Goal: Information Seeking & Learning: Learn about a topic

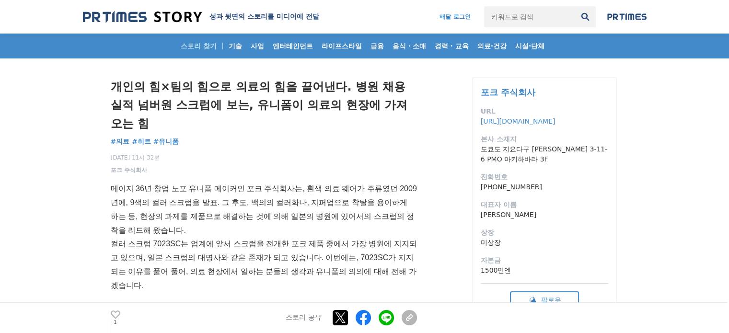
click at [190, 100] on font "개인의 힘×팀의 힘으로 의료의 힘을 끌어낸다. 병원 채용 실적 넘버원 스크럽에 보는, 유니폼이 의료의 현장에 가져오는 힘" at bounding box center [259, 105] width 297 height 50
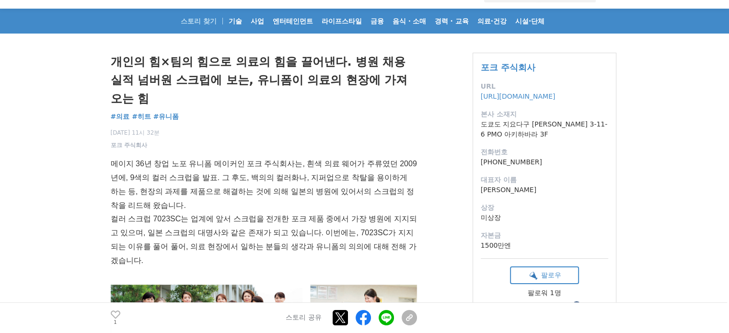
scroll to position [48, 0]
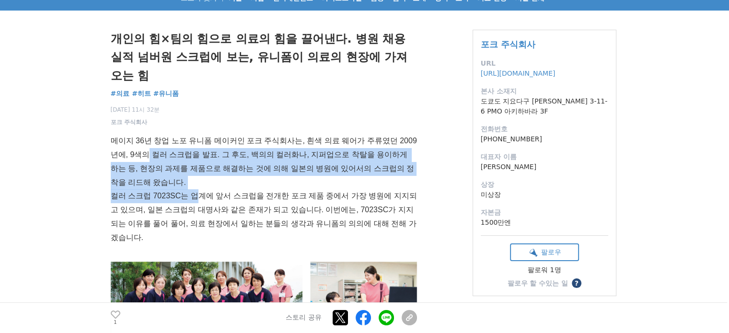
drag, startPoint x: 132, startPoint y: 143, endPoint x: 209, endPoint y: 176, distance: 83.8
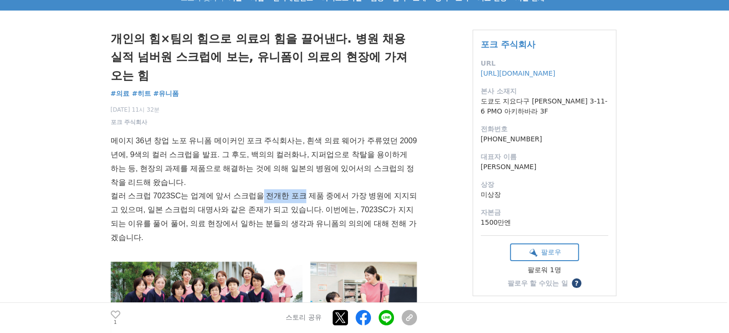
drag, startPoint x: 257, startPoint y: 177, endPoint x: 293, endPoint y: 178, distance: 36.0
click at [293, 192] on font "컬러 스크럽 7023SC는 업계에 앞서 스크럽을 전개한 포크 제품 중에서 가장 병원에 지지되고 있으며, 일본 스크럽의 대명사와 같은 존재가 되…" at bounding box center [264, 216] width 306 height 49
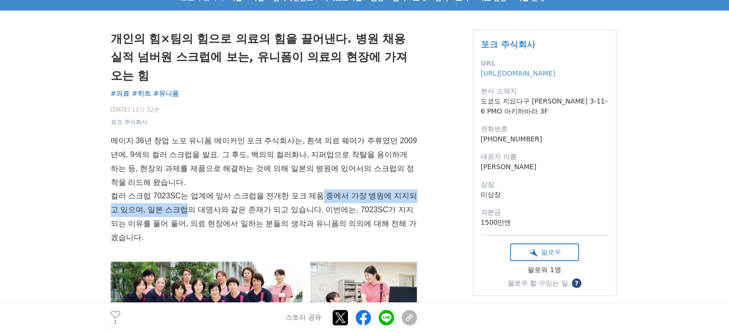
drag, startPoint x: 310, startPoint y: 178, endPoint x: 168, endPoint y: 186, distance: 142.6
click at [168, 189] on p "컬러 스크럽 7023SC는 업계에 앞서 스크럽을 전개한 포크 제품 중에서 가장 병원에 지지되고 있으며, 일본 스크럽의 대명사와 같은 존재가 되…" at bounding box center [264, 216] width 307 height 55
click at [224, 192] on font "컬러 스크럽 7023SC는 업계에 앞서 스크럽을 전개한 포크 제품 중에서 가장 병원에 지지되고 있으며, 일본 스크럽의 대명사와 같은 존재가 되…" at bounding box center [264, 216] width 306 height 49
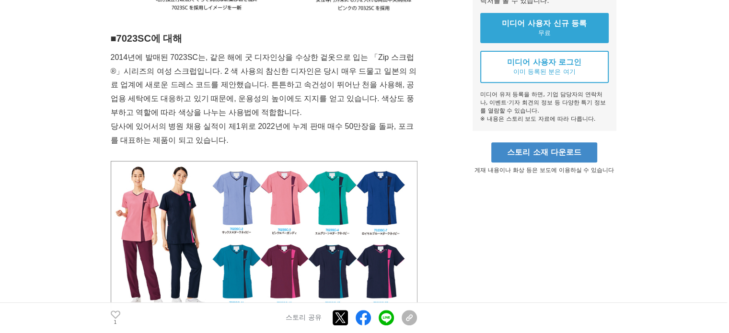
scroll to position [336, 0]
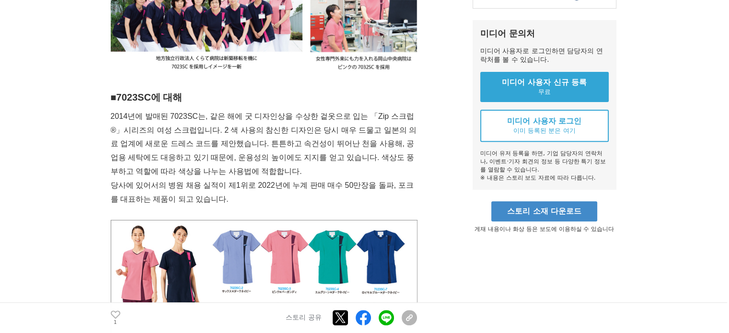
click at [288, 113] on font "2014년에 발매된 7023SC는, 같은 해에 굿 디자인상을 수상한 겉옷으로 입는 「Zip 스크럽®」시리즈의 여성 스크럽입니다. 2 색 사용의…" at bounding box center [264, 143] width 306 height 63
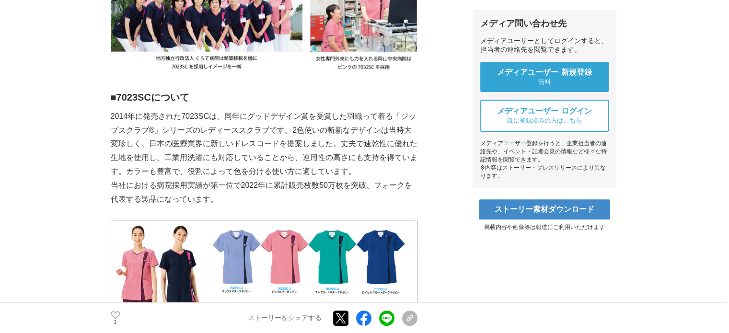
scroll to position [368, 0]
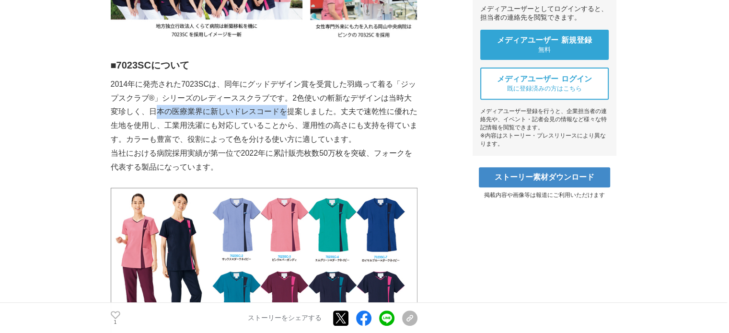
drag, startPoint x: 148, startPoint y: 113, endPoint x: 276, endPoint y: 112, distance: 127.6
click at [277, 112] on p "[DATE]に発売された7023SCは、同年にグッドデザイン賞を受賞した羽織って着る「ジップスクラブ®」シリーズのレディーススクラブです。2色使いの斬新なデザ…" at bounding box center [264, 112] width 307 height 69
copy p "日本の医療業界に新しいドレスコード"
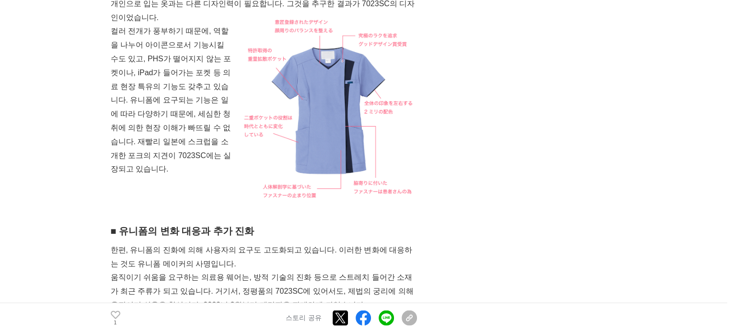
scroll to position [1671, 0]
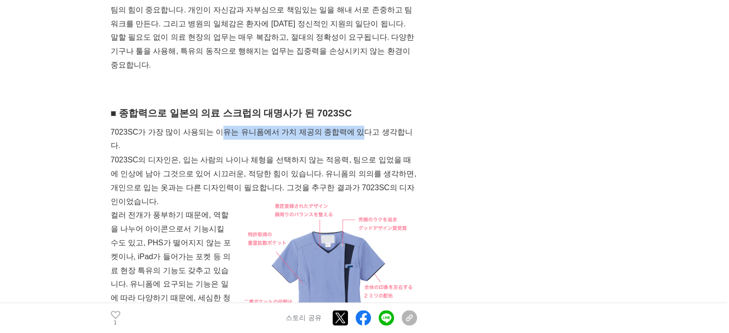
drag, startPoint x: 232, startPoint y: 70, endPoint x: 342, endPoint y: 80, distance: 110.7
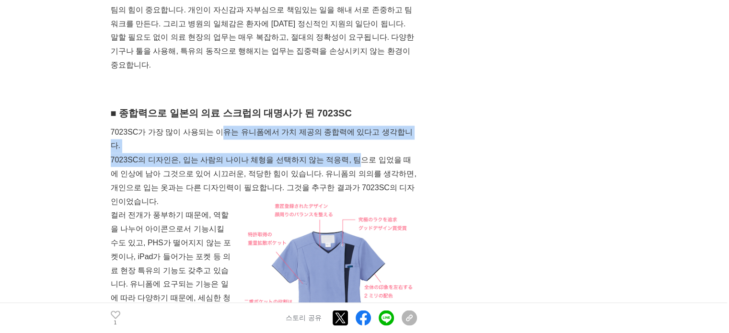
click at [266, 155] on font "7023SC의 디자인은, 입는 사람의 나이나 체형을 선택하지 않는 적응력, 팀으로 입었을 때에 인상에 남아 그것으로 있어 시끄러운, 적당한 힘…" at bounding box center [265, 179] width 308 height 49
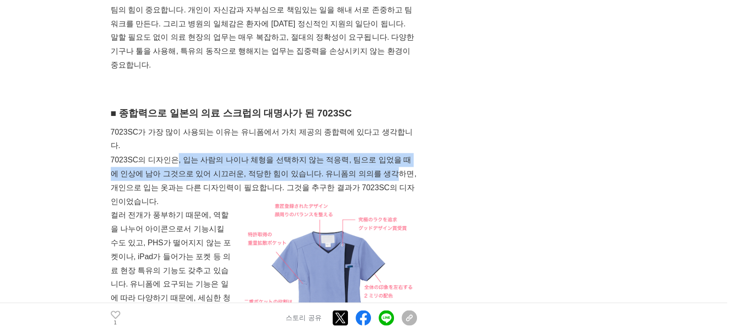
drag, startPoint x: 178, startPoint y: 87, endPoint x: 353, endPoint y: 106, distance: 175.5
click at [353, 153] on p "7023SC의 디자인은, 입는 사람의 나이나 체형을 선택하지 않는 적응력, 팀으로 입었을 때에 인상에 남아 그것으로 있어 시끄러운, 적당한 힘…" at bounding box center [264, 180] width 307 height 55
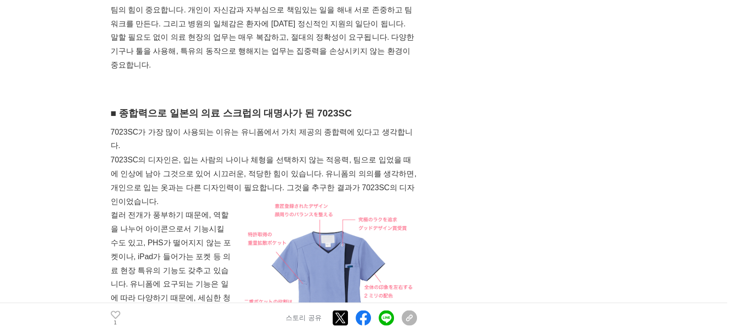
click at [423, 147] on div "개인의 힘×팀의 힘으로 의료의 힘을 끌어낸다. 병원 채용 실적 넘버원 스크럽에 보는, 유니폼이 의료의 현장에 가져오는 힘 의료 #의료 #히트" at bounding box center [365, 188] width 508 height 3601
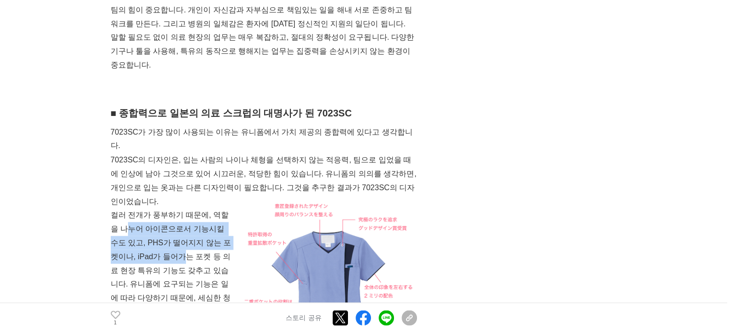
drag, startPoint x: 120, startPoint y: 147, endPoint x: 162, endPoint y: 168, distance: 47.2
click at [162, 211] on font "컬러 전개가 풍부하기 때문에, 역할을 나누어 아이콘으로서 기능시킬 수도 있고, PHS가 떨어지지 않는 포켓이나, iPad가 들어가는 포켓 등 …" at bounding box center [171, 284] width 121 height 146
click at [147, 211] on font "컬러 전개가 풍부하기 때문에, 역할을 나누어 아이콘으로서 기능시킬 수도 있고, PHS가 떨어지지 않는 포켓이나, iPad가 들어가는 포켓 등 …" at bounding box center [171, 284] width 121 height 146
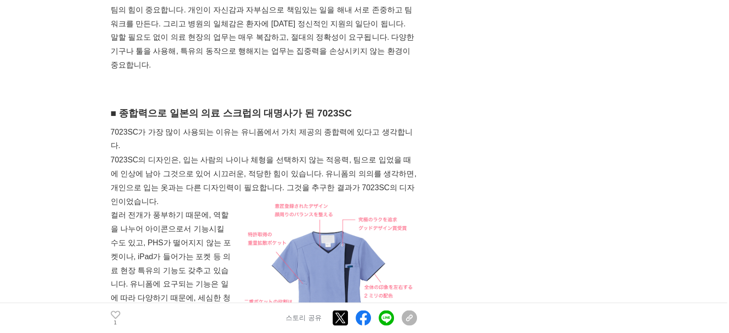
drag, startPoint x: 131, startPoint y: 168, endPoint x: 237, endPoint y: 258, distance: 138.5
click at [237, 258] on p "컬러 전개가 풍부하기 때문에, 역할을 나누어 아이콘으로서 기능시킬 수도 있고, PHS가 떨어지지 않는 포켓이나, iPad가 들어가는 포켓 등 …" at bounding box center [264, 284] width 307 height 152
click at [176, 231] on p "컬러 전개가 풍부하기 때문에, 역할을 나누어 아이콘으로서 기능시킬 수도 있고, PHS가 떨어지지 않는 포켓이나, iPad가 들어가는 포켓 등 …" at bounding box center [264, 284] width 307 height 152
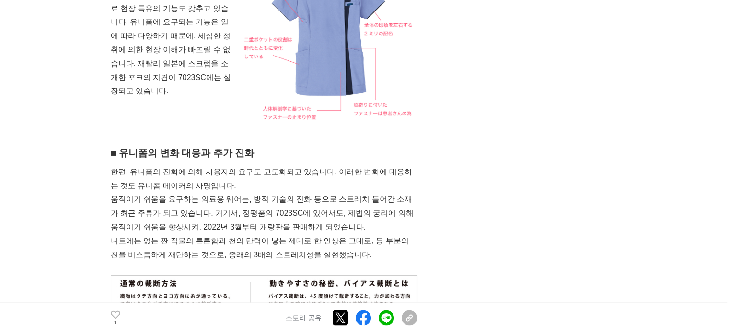
scroll to position [1959, 0]
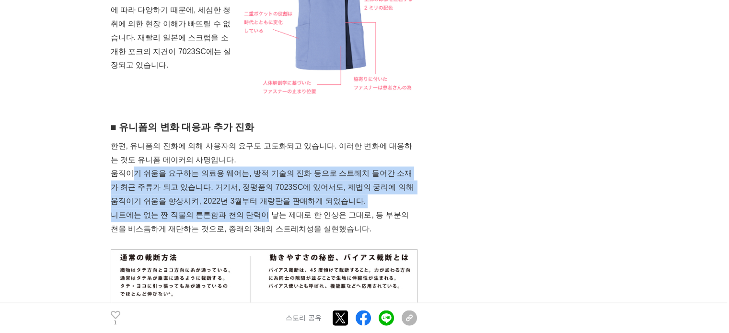
drag, startPoint x: 138, startPoint y: 95, endPoint x: 254, endPoint y: 132, distance: 121.6
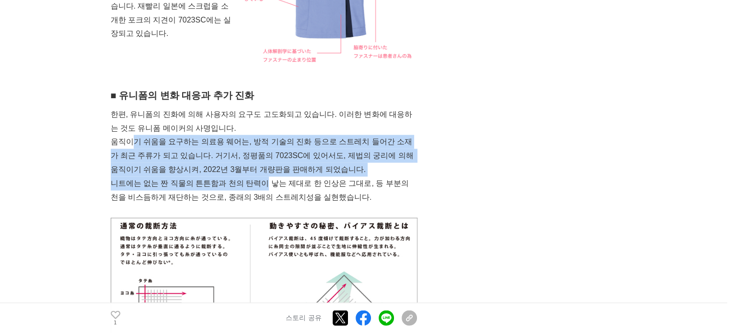
scroll to position [2007, 0]
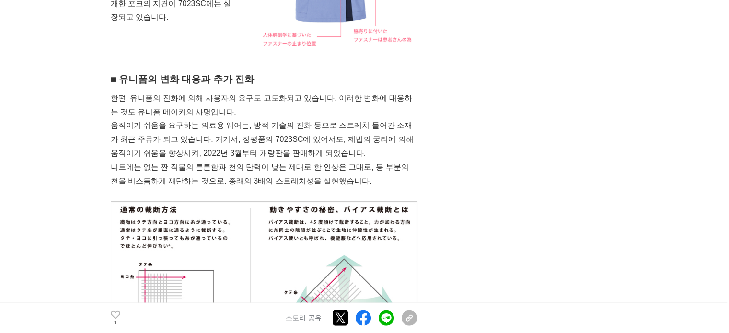
click at [307, 188] on p at bounding box center [264, 195] width 307 height 14
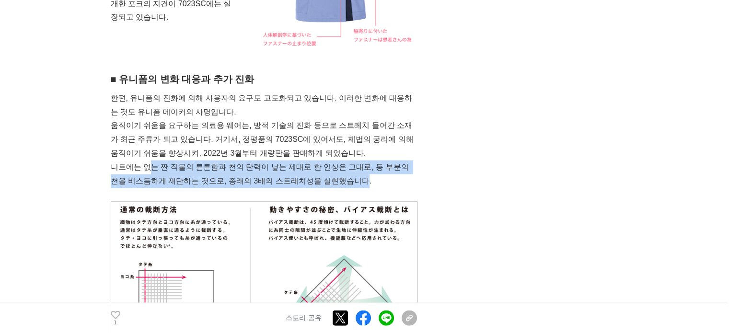
drag, startPoint x: 152, startPoint y: 82, endPoint x: 325, endPoint y: 93, distance: 174.0
click at [325, 163] on font "니트에는 없는 짠 직물의 튼튼함과 천의 탄력이 낳는 제대로 한 인상은 그대로, 등 부분의 천을 비스듬하게 재단하는 것으로, 종래의 3배의 스트…" at bounding box center [261, 174] width 301 height 22
click at [382, 161] on p "니트에는 없는 짠 직물의 튼튼함과 천의 탄력이 낳는 제대로 한 인상은 그대로, 등 부분의 천을 비스듬하게 재단하는 것으로, 종래의 3배의 스트…" at bounding box center [264, 175] width 307 height 28
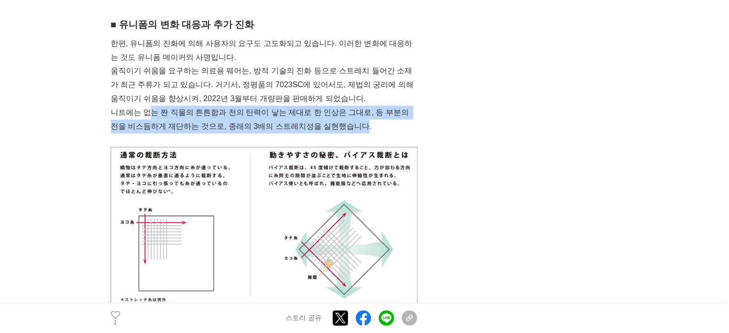
scroll to position [2102, 0]
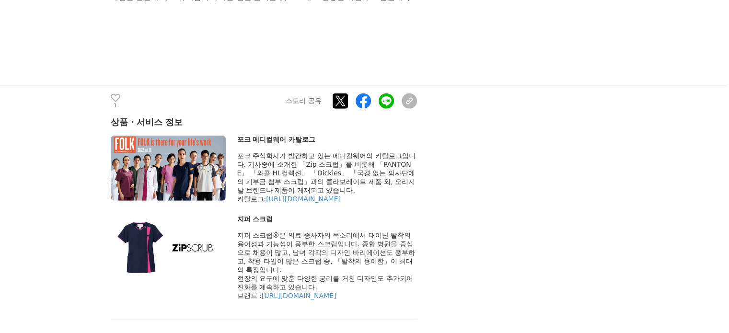
scroll to position [2534, 0]
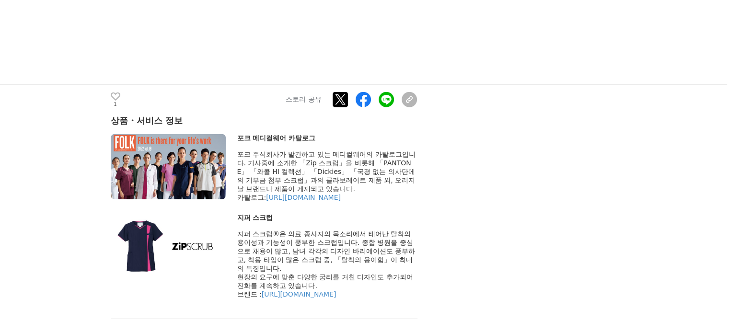
click at [211, 134] on img at bounding box center [168, 166] width 115 height 65
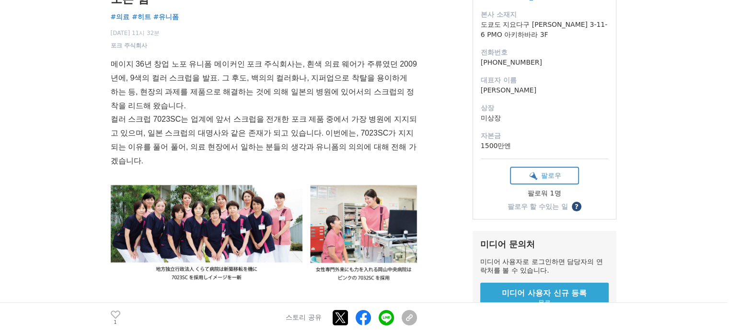
scroll to position [0, 0]
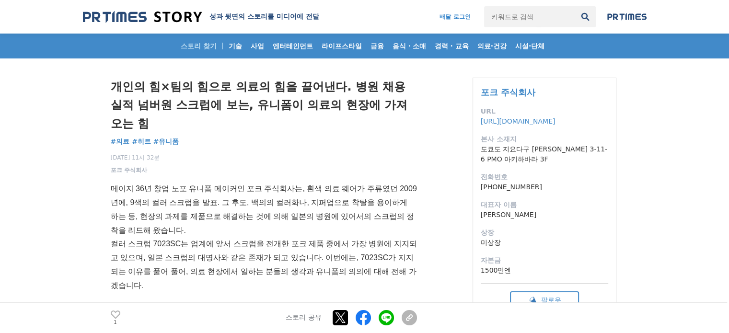
click at [243, 150] on div "2022년 11월 1일 11시 32분 포크 주식회사 1" at bounding box center [264, 162] width 307 height 25
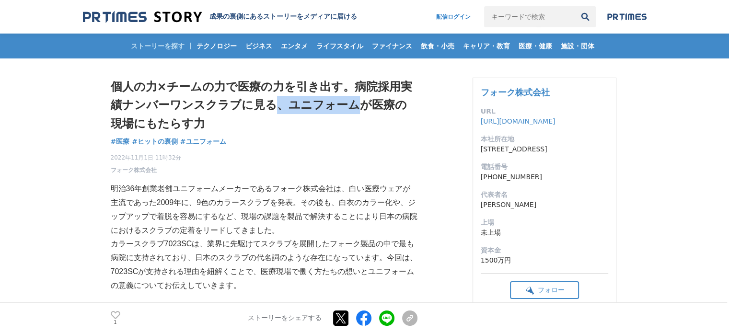
drag, startPoint x: 276, startPoint y: 100, endPoint x: 353, endPoint y: 98, distance: 76.8
click at [355, 96] on h1 "個人の力×チームの力で医療の力を引き出す。病院採用実績ナンバーワンスクラブに見る、ユニフォームが医療の現場にもたらす力" at bounding box center [264, 105] width 307 height 55
copy h1 "、ユニフォーム"
drag, startPoint x: 384, startPoint y: 95, endPoint x: 364, endPoint y: 99, distance: 19.6
click at [363, 97] on h1 "個人の力×チームの力で医療の力を引き出す。病院採用実績ナンバーワンスクラブに見る、ユニフォームが医療の現場にもたらす力" at bounding box center [264, 105] width 307 height 55
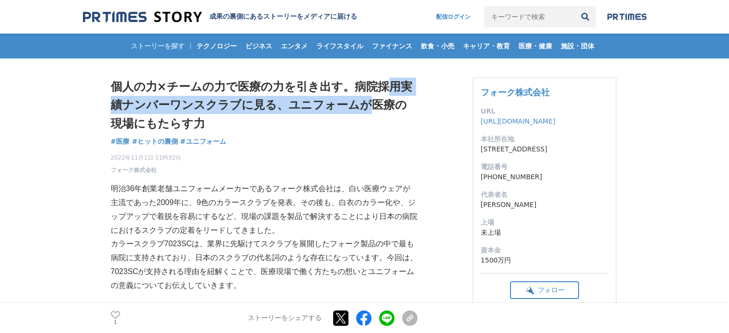
click at [391, 101] on h1 "個人の力×チームの力で医療の力を引き出す。病院採用実績ナンバーワンスクラブに見る、ユニフォームが医療の現場にもたらす力" at bounding box center [264, 105] width 307 height 55
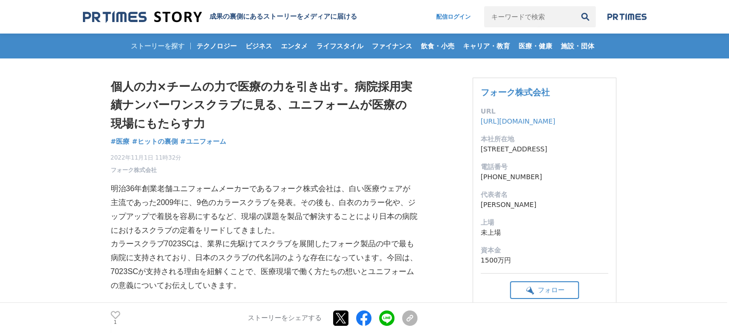
click at [392, 101] on h1 "個人の力×チームの力で医療の力を引き出す。病院採用実績ナンバーワンスクラブに見る、ユニフォームが医療の現場にもたらす力" at bounding box center [264, 105] width 307 height 55
drag, startPoint x: 386, startPoint y: 105, endPoint x: 362, endPoint y: 109, distance: 23.8
click at [365, 108] on h1 "個人の力×チームの力で医療の力を引き出す。病院採用実績ナンバーワンスクラブに見る、ユニフォームが医療の現場にもたらす力" at bounding box center [264, 105] width 307 height 55
copy h1 "医療"
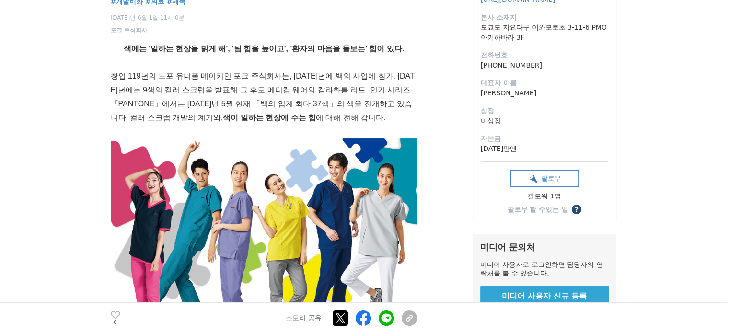
scroll to position [144, 0]
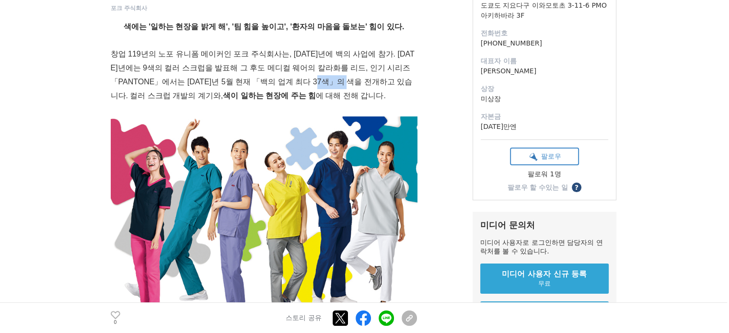
drag, startPoint x: 287, startPoint y: 82, endPoint x: 318, endPoint y: 82, distance: 31.2
click at [318, 82] on font "창업 119년의 노포 유니폼 메이커인 포크 주식회사는, 2001년에 백의 사업에 참가. 2009년에는 9색의 컬러 스크럽을 발표해 그 후도 메…" at bounding box center [263, 74] width 304 height 49
click at [270, 84] on font "창업 119년의 노포 유니폼 메이커인 포크 주식회사는, 2001년에 백의 사업에 참가. 2009년에는 9색의 컬러 스크럽을 발표해 그 후도 메…" at bounding box center [263, 74] width 304 height 49
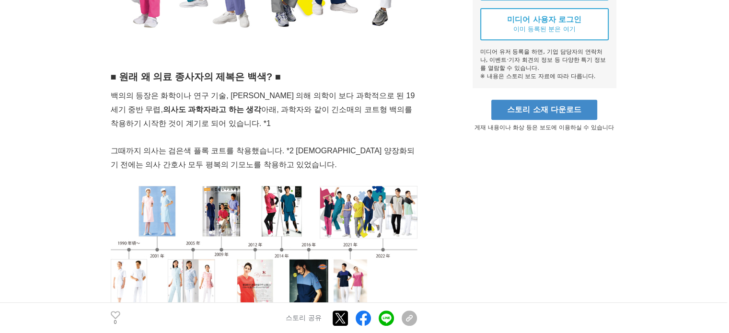
scroll to position [432, 0]
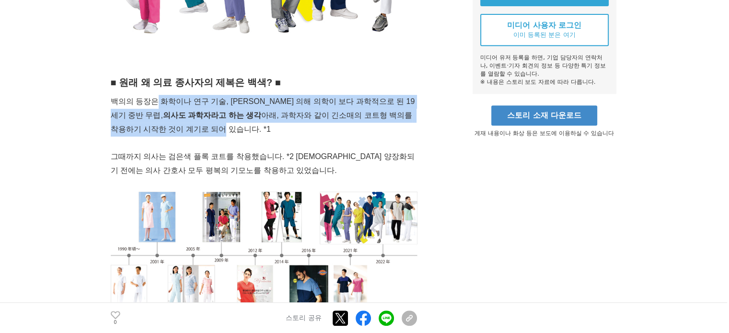
drag, startPoint x: 154, startPoint y: 103, endPoint x: 158, endPoint y: 127, distance: 24.3
click at [158, 127] on p "백의의 등장은 화학이나 연구 기술, 기기의 발전에 의해 의학이 보다 과학적으로 된 19세기 중반 무렵, 의사도 과학자라고 하는 생각 아래, 과…" at bounding box center [264, 115] width 307 height 41
click at [183, 119] on font "의사도 과학자라고 하는 생각" at bounding box center [212, 115] width 98 height 8
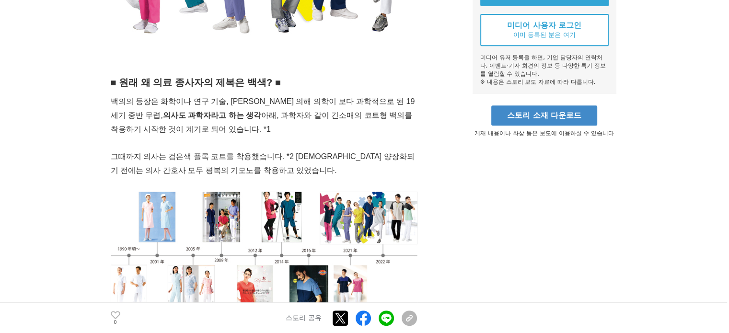
drag, startPoint x: 208, startPoint y: 113, endPoint x: 316, endPoint y: 130, distance: 109.2
click at [316, 130] on p "백의의 등장은 화학이나 연구 기술, 기기의 발전에 의해 의학이 보다 과학적으로 된 19세기 중반 무렵, 의사도 과학자라고 하는 생각 아래, 과…" at bounding box center [264, 115] width 307 height 41
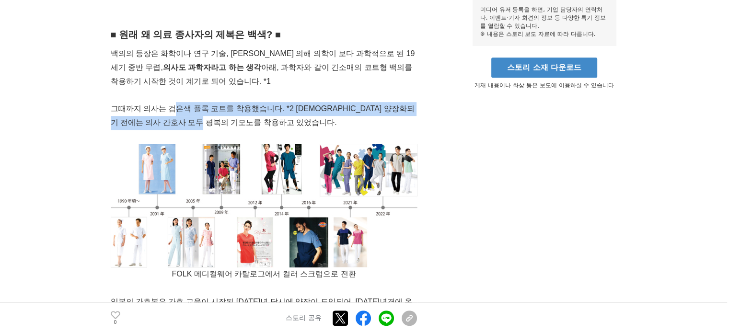
drag, startPoint x: 169, startPoint y: 114, endPoint x: 210, endPoint y: 118, distance: 41.5
click at [210, 118] on font "그때까지 의사는 검은색 플록 코트를 착용했습니다. *2 일본에서는 양장화되기 전에는 의사 간호사 모두 평복의 기모노를 착용하고 있었습니다." at bounding box center [263, 116] width 304 height 22
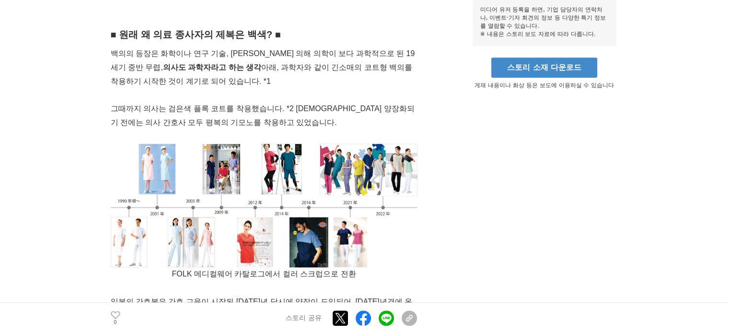
click at [232, 122] on font "그때까지 의사는 검은색 플록 코트를 착용했습니다. *2 일본에서는 양장화되기 전에는 의사 간호사 모두 평복의 기모노를 착용하고 있었습니다." at bounding box center [263, 116] width 304 height 22
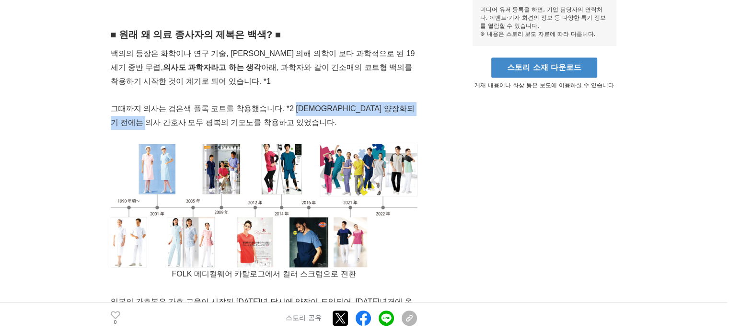
drag, startPoint x: 284, startPoint y: 113, endPoint x: 157, endPoint y: 130, distance: 127.8
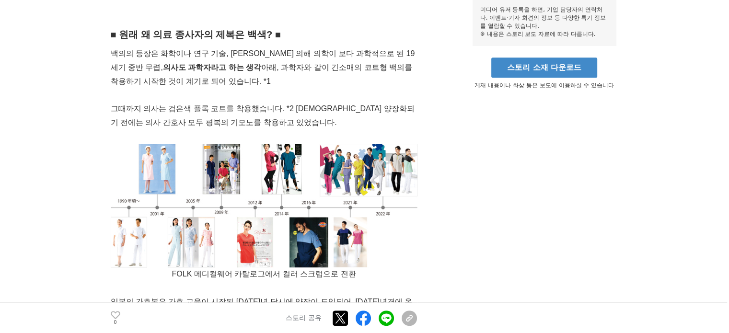
click at [217, 120] on font "그때까지 의사는 검은색 플록 코트를 착용했습니다. *2 일본에서는 양장화되기 전에는 의사 간호사 모두 평복의 기모노를 착용하고 있었습니다." at bounding box center [263, 116] width 304 height 22
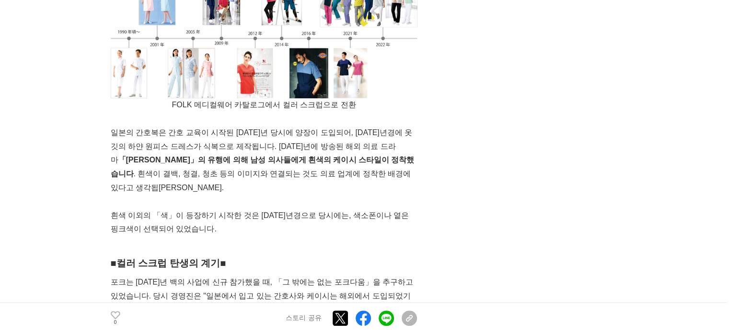
scroll to position [671, 0]
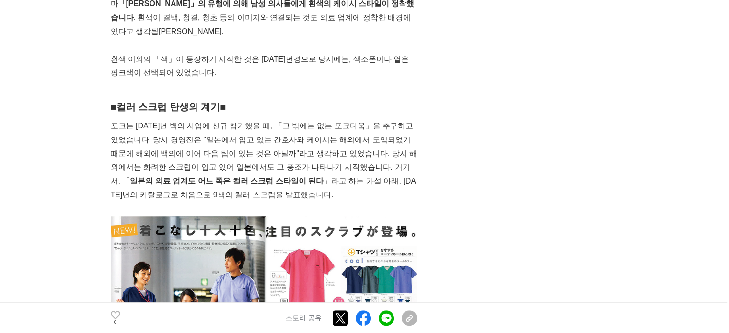
scroll to position [863, 0]
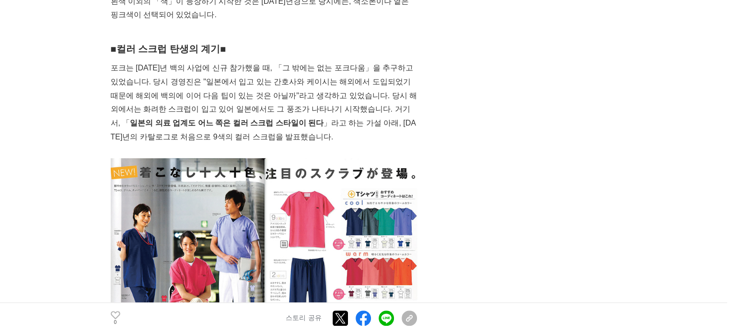
click at [239, 76] on p "포크는 2001년 백의 사업에 신규 참가했을 때, 「그 밖에는 없는 포크다움」을 추구하고 있었습니다. 당시 경영진은 "일본에서 입고 있는 간호…" at bounding box center [264, 102] width 307 height 83
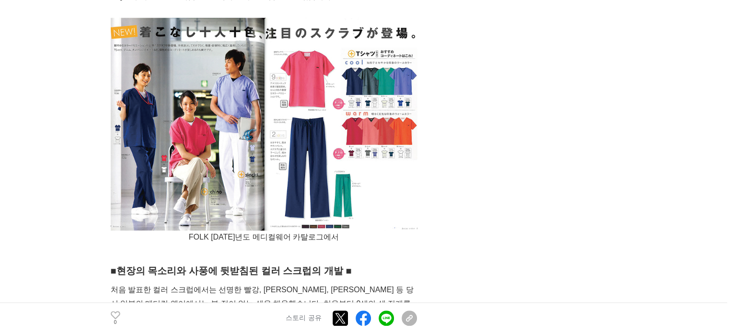
scroll to position [1151, 0]
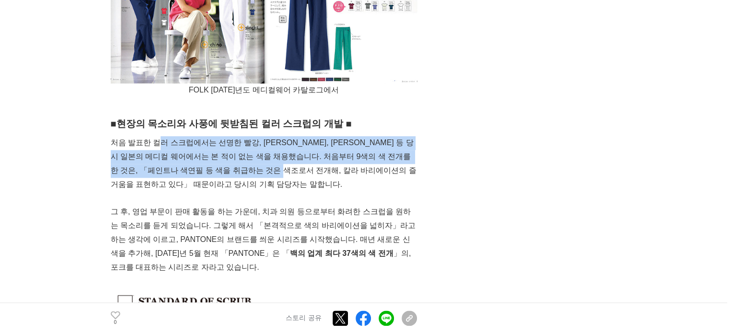
drag, startPoint x: 164, startPoint y: 136, endPoint x: 275, endPoint y: 153, distance: 112.0
click at [274, 153] on font "처음 발표한 컬러 스크럽에서는 선명한 빨강, 오렌지, 네이비 등 당시 일본의 메디컬 웨어에서는 본 적이 없는 색을 채용했습니다. 처음부터 9색…" at bounding box center [264, 163] width 306 height 49
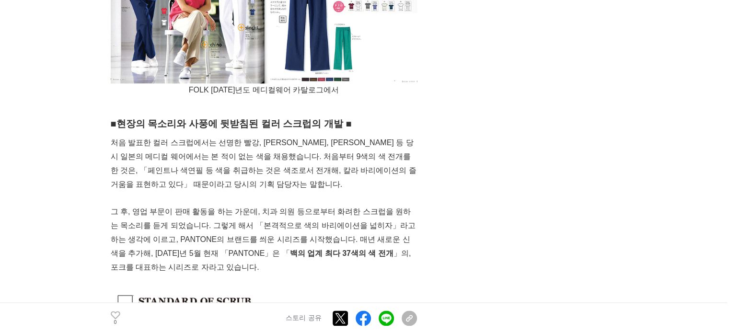
click at [331, 163] on font "처음 발표한 컬러 스크럽에서는 선명한 빨강, 오렌지, 네이비 등 당시 일본의 메디컬 웨어에서는 본 적이 없는 색을 채용했습니다. 처음부터 9색…" at bounding box center [264, 163] width 306 height 49
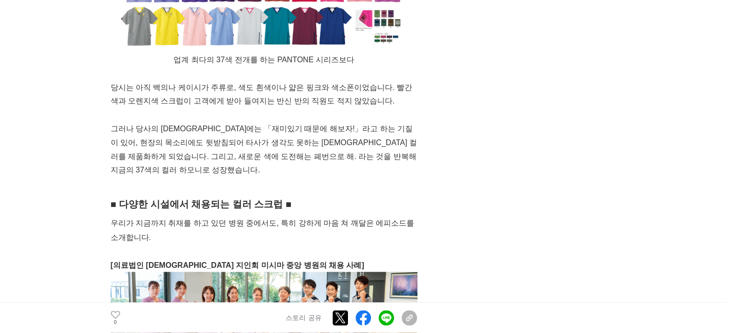
scroll to position [1679, 0]
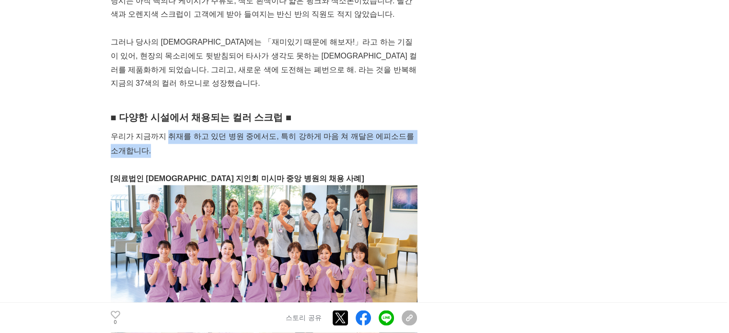
drag, startPoint x: 164, startPoint y: 114, endPoint x: 216, endPoint y: 120, distance: 51.8
click at [216, 130] on p "우리가 지금까지 취재를 하고 있던 병원 중에서도, 특히 강하게 마음 쳐 깨달은 에피소드를 소개합니다." at bounding box center [264, 144] width 307 height 28
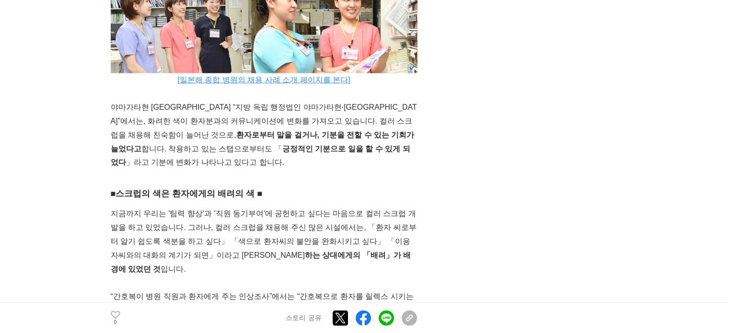
scroll to position [2398, 0]
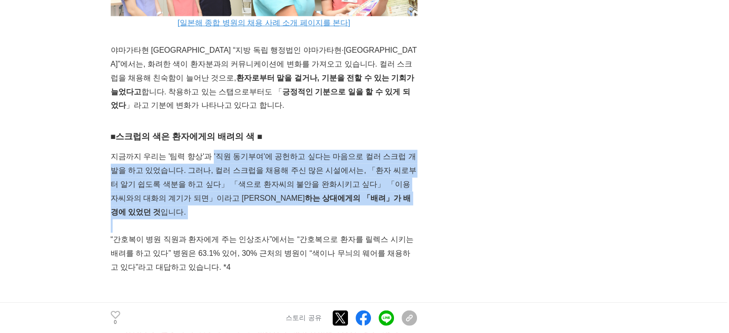
drag, startPoint x: 209, startPoint y: 119, endPoint x: 238, endPoint y: 184, distance: 70.8
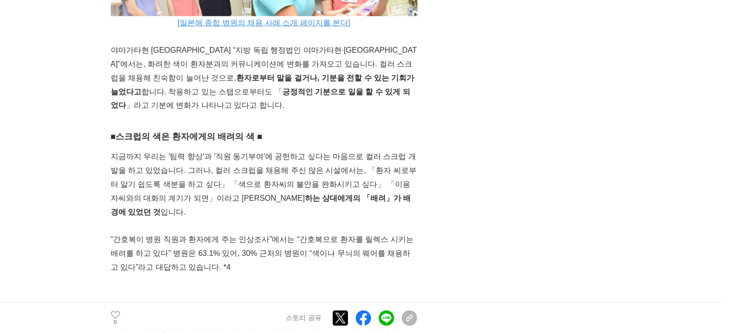
click at [208, 235] on font "“간호복이 병원 직원과 환자에게 주는 인상조사”에서는 “간호복으로 환자를 릴렉스 시키는 배려를 하고 있다” 병원은 63.1% 있어, 30% 근…" at bounding box center [263, 253] width 305 height 36
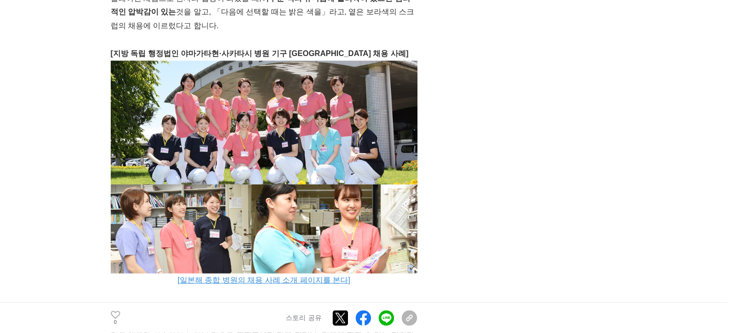
scroll to position [2110, 0]
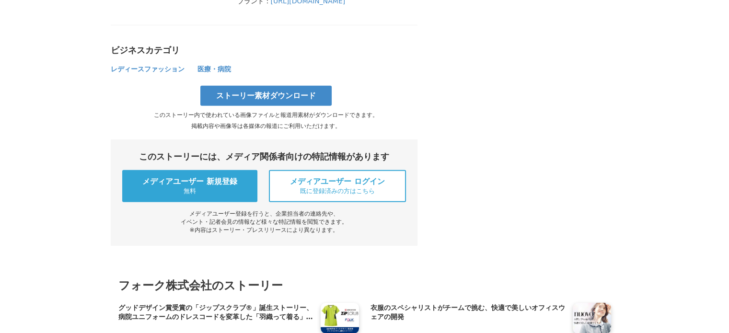
scroll to position [2590, 0]
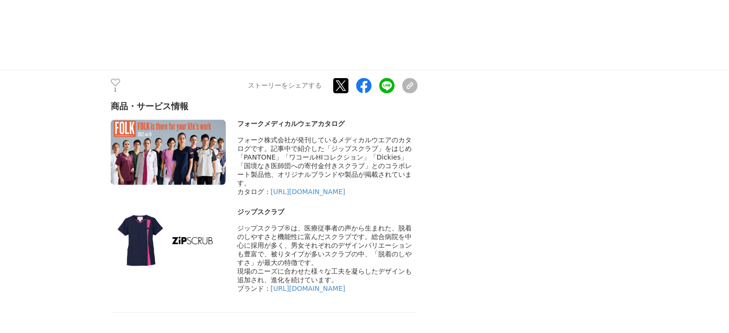
click at [180, 141] on img at bounding box center [168, 152] width 115 height 65
click at [318, 196] on link "[URL][DOMAIN_NAME]" at bounding box center [308, 192] width 75 height 8
